Goal: Task Accomplishment & Management: Complete application form

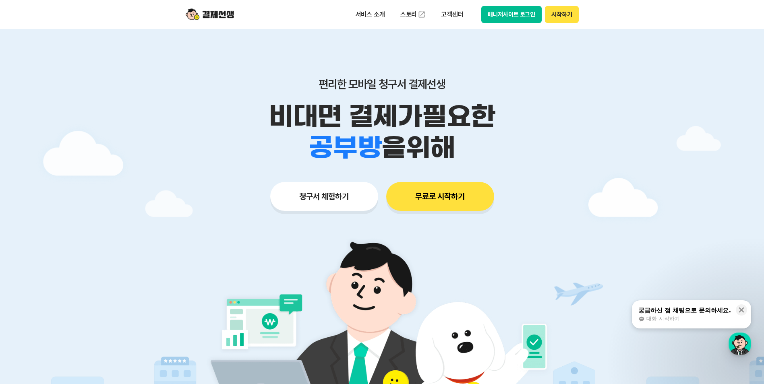
click at [403, 201] on button "무료로 시작하기" at bounding box center [440, 196] width 108 height 29
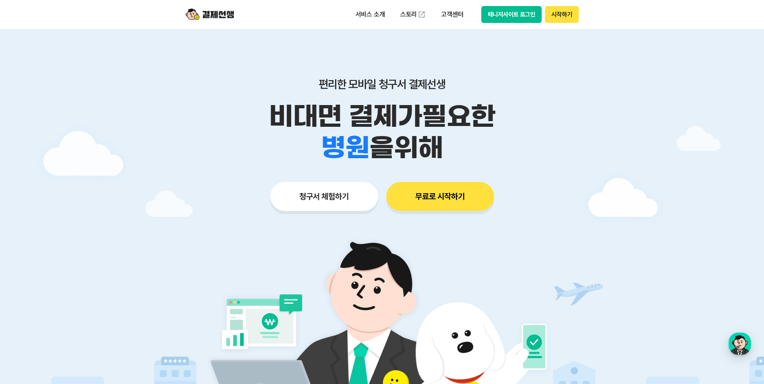
click at [313, 209] on button "청구서 체험하기" at bounding box center [324, 196] width 108 height 29
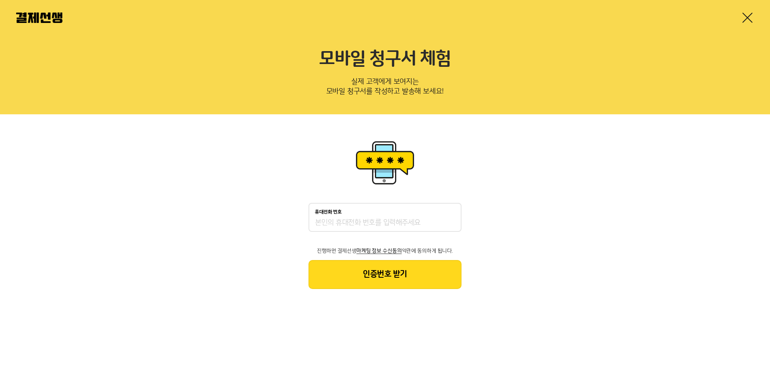
click at [377, 216] on div "휴대전화 번호" at bounding box center [384, 217] width 153 height 29
click at [376, 220] on input "휴대전화 번호" at bounding box center [385, 223] width 140 height 10
type input "01080710716"
click at [378, 287] on button "인증번호 받기" at bounding box center [384, 274] width 153 height 29
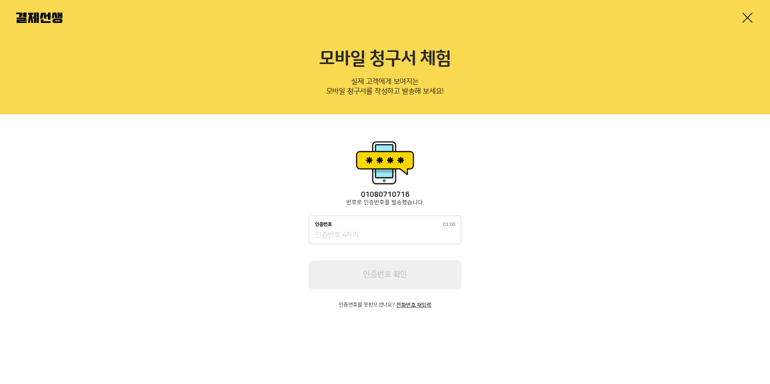
click at [403, 233] on input "인증번호 03:00" at bounding box center [385, 236] width 140 height 10
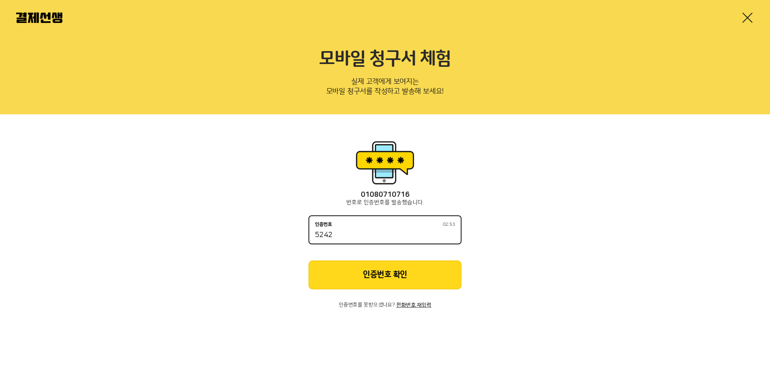
type input "5242"
click at [370, 276] on button "인증번호 확인" at bounding box center [384, 274] width 153 height 29
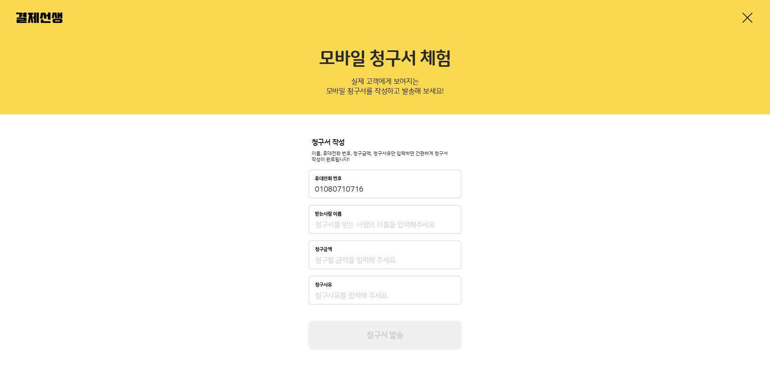
click at [361, 221] on input "받는사람 이름" at bounding box center [385, 225] width 140 height 10
type input "[PERSON_NAME]"
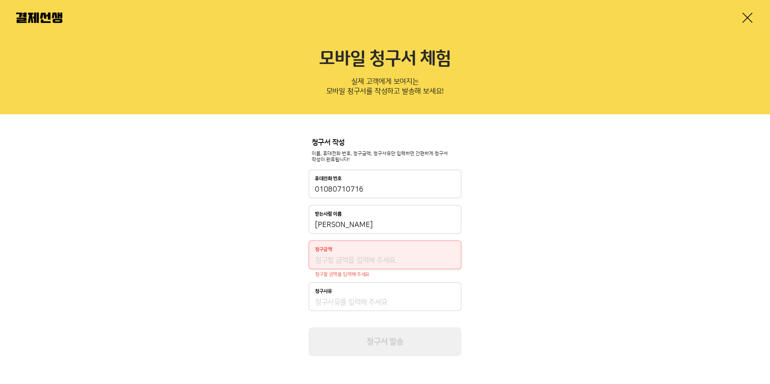
click at [353, 256] on input "청구금액" at bounding box center [385, 261] width 140 height 10
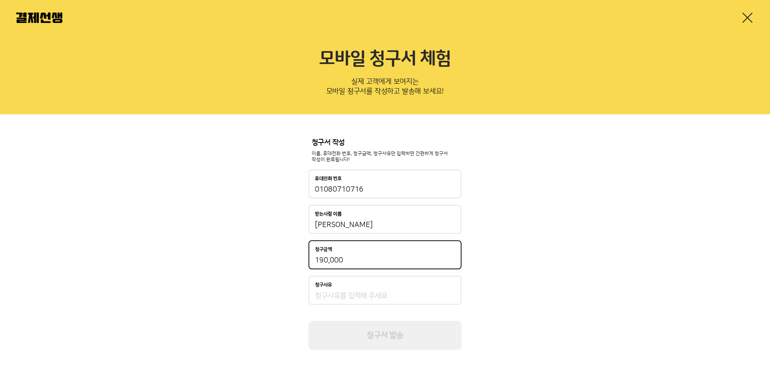
type input "190,000"
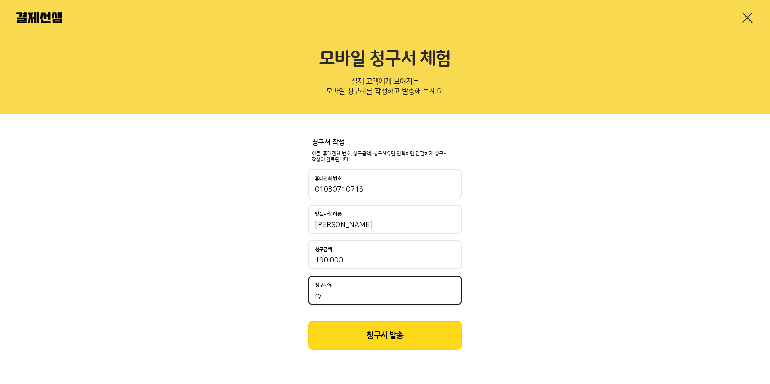
type input "r"
type input "교육비"
click at [409, 350] on div "청구서 작성 이름, 휴대전화 번호, 청구금액, 청구사유만 입력하면 간편하게 청구서 작성이 완료됩니다! 휴대전화 번호 [PHONE_NUMBER]…" at bounding box center [385, 244] width 770 height 260
click at [412, 344] on button "청구서 발송" at bounding box center [384, 335] width 153 height 29
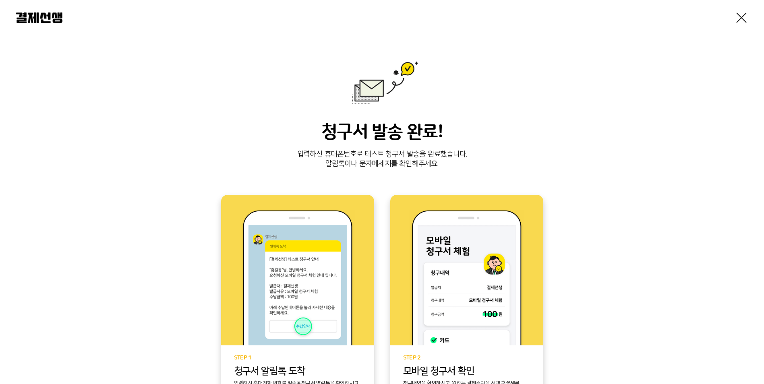
click at [595, 196] on div "청구서 발송 완료! 입력하신 휴대폰번호로 테스트 청구서 발송을 완료했습니다. 알림톡이나 문자메세지를 확인해주세요. STEP 1 청구서 [GEO…" at bounding box center [381, 262] width 731 height 403
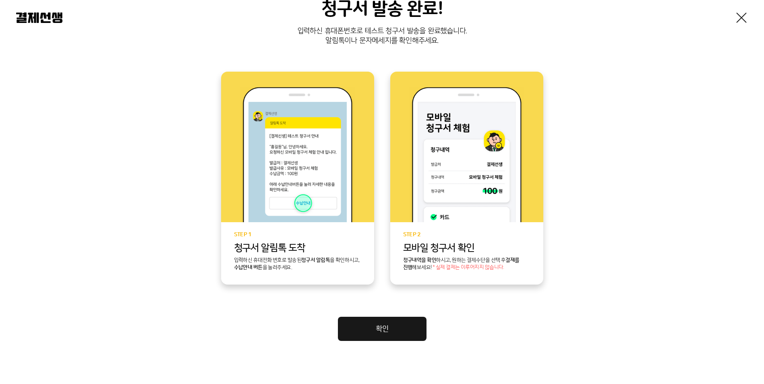
scroll to position [137, 0]
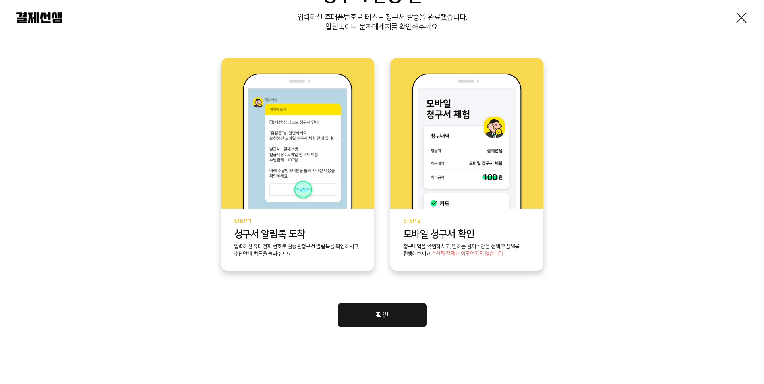
click at [364, 309] on link "확인" at bounding box center [382, 315] width 89 height 24
